Goal: Task Accomplishment & Management: Complete application form

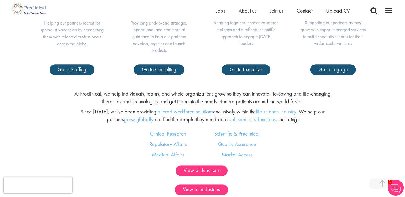
scroll to position [268, 0]
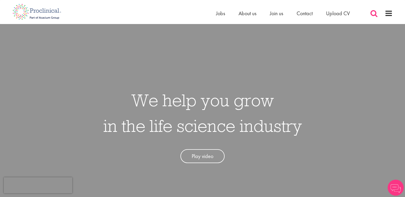
click at [370, 13] on span at bounding box center [374, 13] width 8 height 8
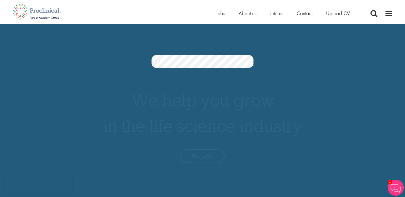
scroll to position [0, 28]
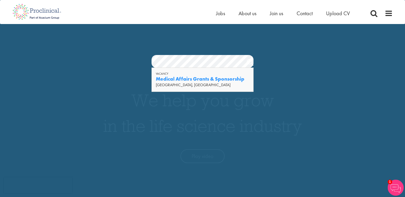
click at [172, 80] on strong "Medical Affairs Grants & Sponsorship" at bounding box center [200, 79] width 89 height 7
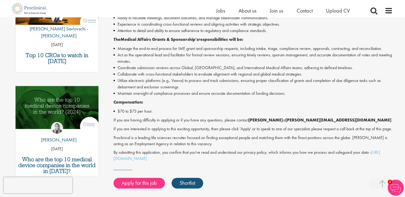
scroll to position [214, 0]
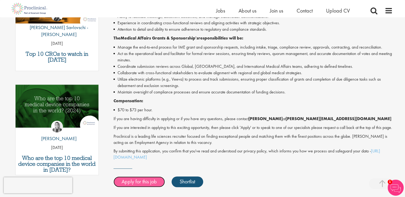
click at [147, 187] on link "Apply for this job" at bounding box center [138, 182] width 51 height 11
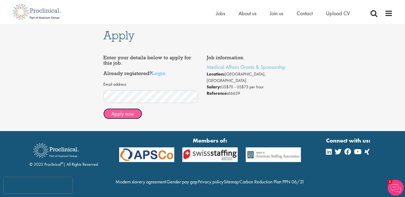
click at [131, 115] on button "Apply now" at bounding box center [122, 114] width 39 height 11
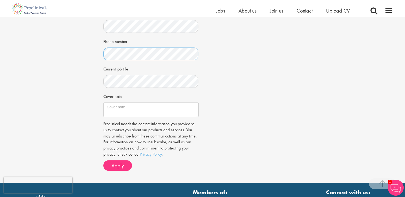
scroll to position [134, 0]
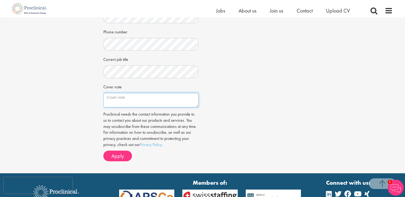
click at [121, 103] on textarea "Cover note" at bounding box center [150, 100] width 95 height 14
paste textarea "medical affairs grants & sponsorship"
click at [166, 97] on textarea "Hi, I am interested in the position of medical affairs grants & sponsorship" at bounding box center [150, 100] width 95 height 14
click at [151, 103] on textarea "Hi, I am interested in the position of a medical affairs grants & sponsorship" at bounding box center [150, 100] width 95 height 14
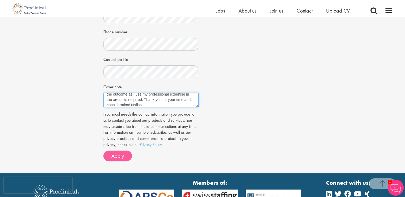
type textarea "Hi, I am interested in the position of a medical affairs grants & sponsorship a…"
click at [119, 156] on span "Apply" at bounding box center [117, 156] width 13 height 7
